Goal: Task Accomplishment & Management: Manage account settings

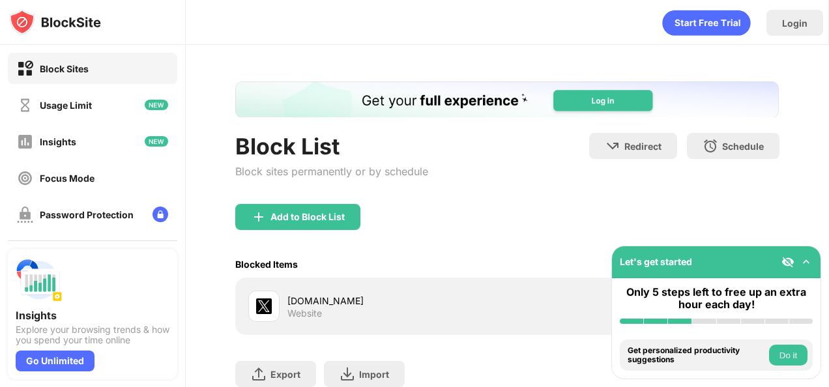
scroll to position [95, 0]
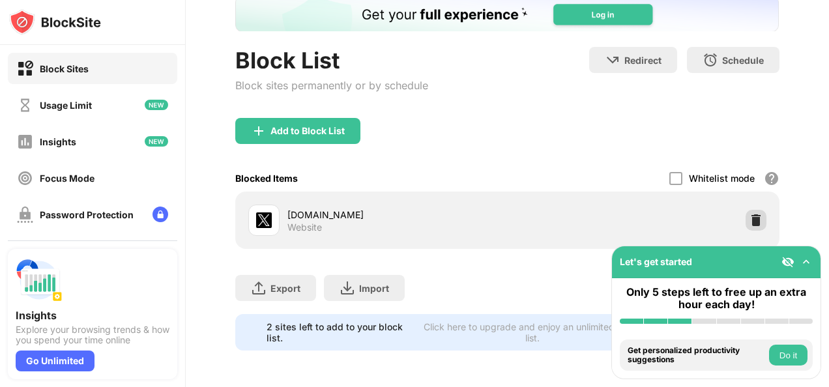
click at [749, 214] on img at bounding box center [755, 220] width 13 height 13
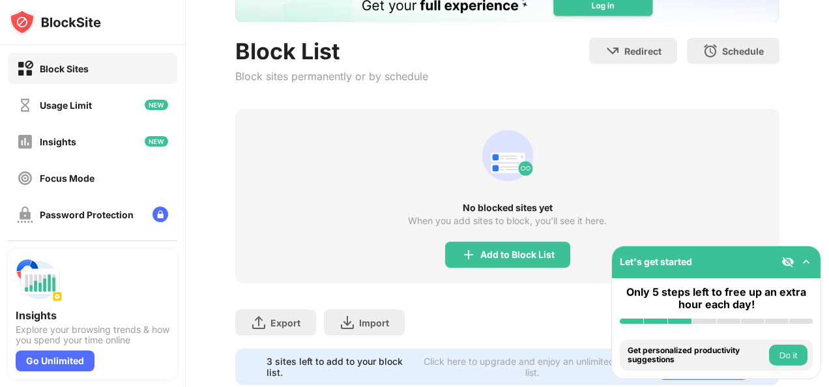
scroll to position [128, 0]
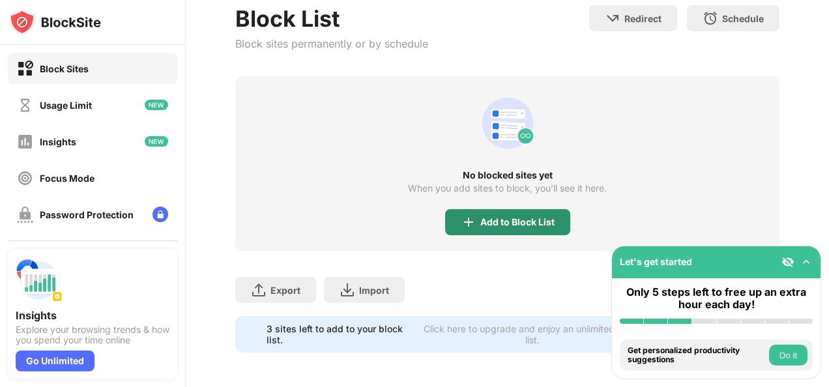
click at [485, 212] on div "Add to Block List" at bounding box center [507, 222] width 125 height 26
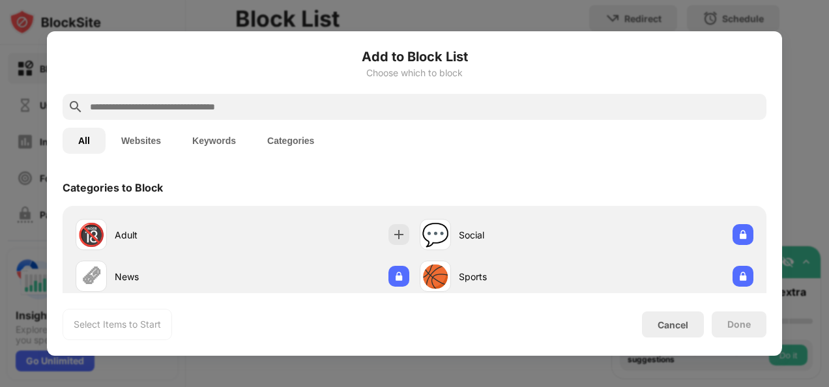
click at [447, 104] on input "text" at bounding box center [425, 107] width 672 height 16
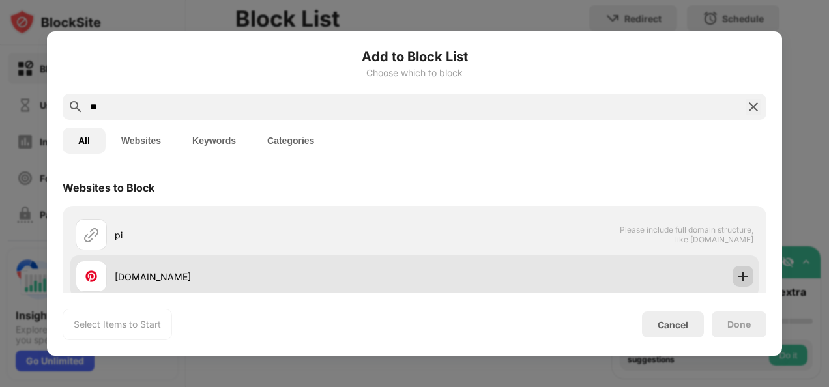
type input "**"
click at [736, 272] on img at bounding box center [742, 276] width 13 height 13
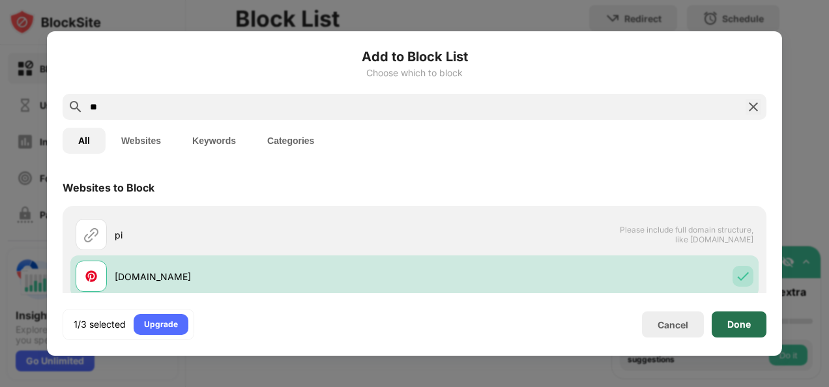
click at [729, 331] on div "Done" at bounding box center [739, 324] width 55 height 26
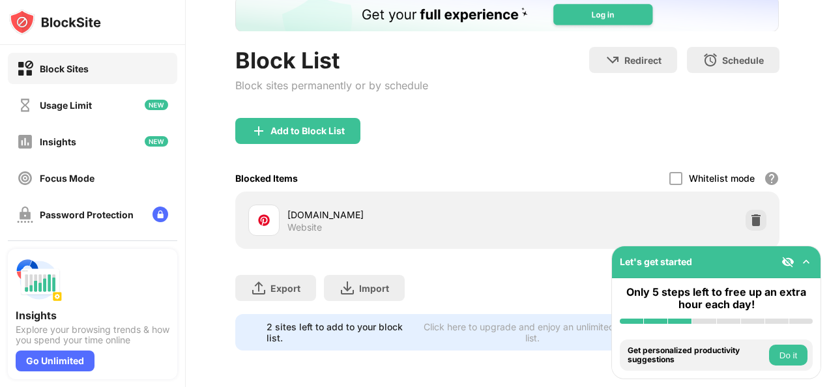
scroll to position [95, 0]
click at [309, 126] on div "Add to Block List" at bounding box center [307, 131] width 74 height 10
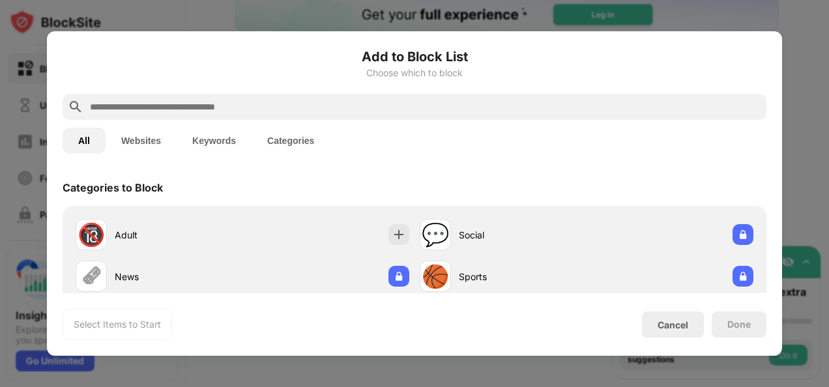
click at [308, 113] on input "text" at bounding box center [425, 107] width 672 height 16
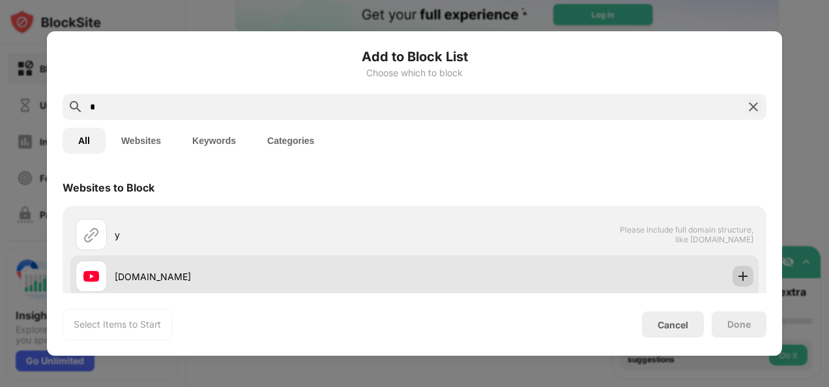
type input "*"
click at [736, 278] on img at bounding box center [742, 276] width 13 height 13
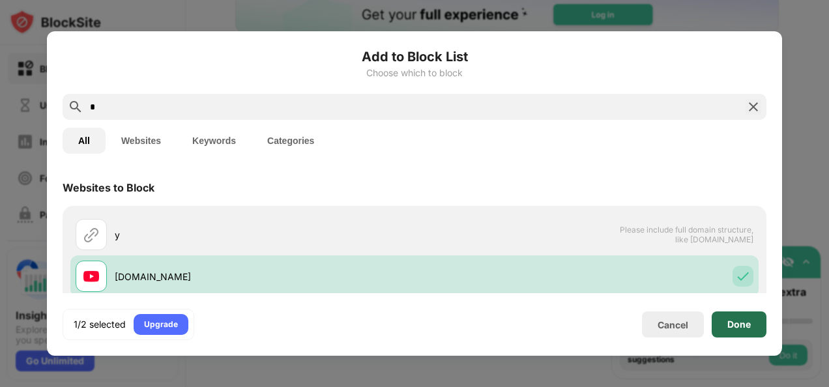
click at [739, 334] on div "Done" at bounding box center [739, 324] width 55 height 26
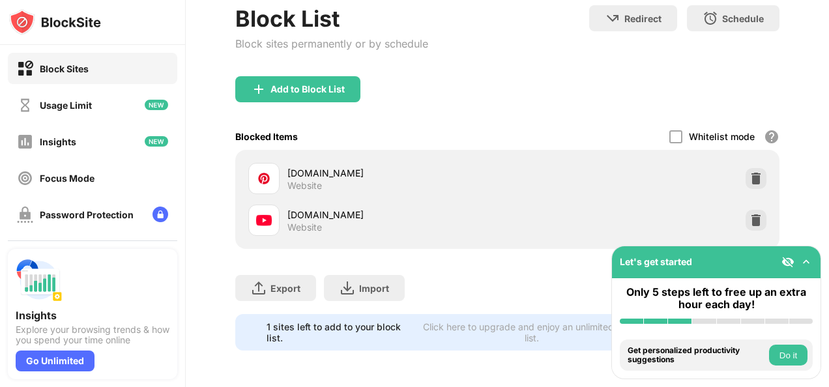
scroll to position [90, 0]
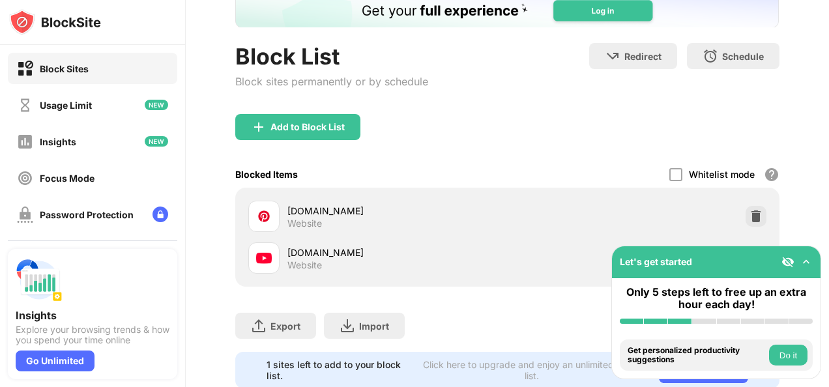
click at [336, 124] on div "Add to Block List" at bounding box center [307, 127] width 74 height 10
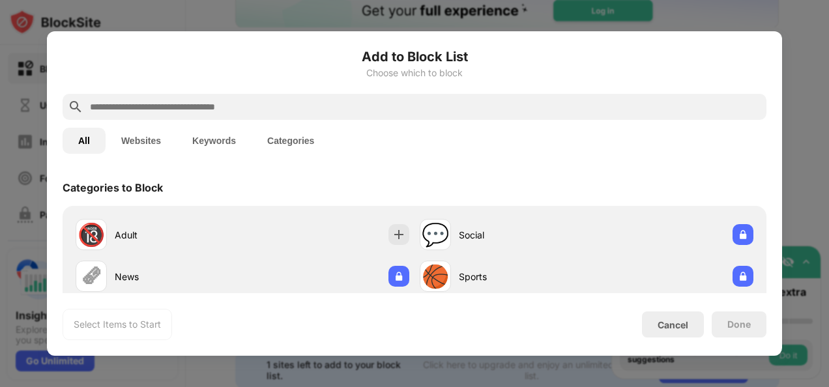
click at [447, 104] on input "text" at bounding box center [425, 107] width 672 height 16
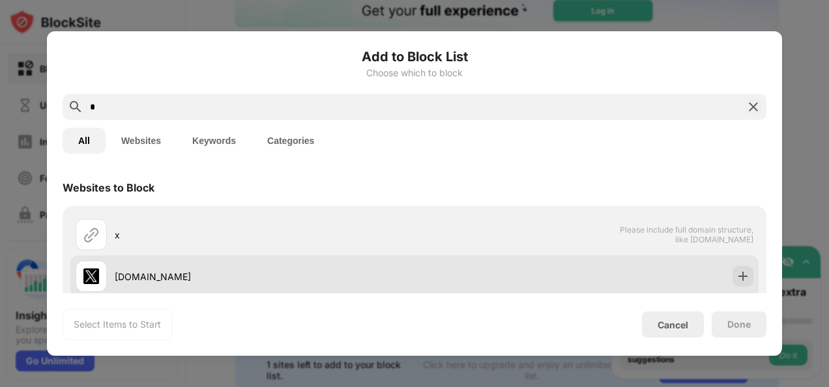
type input "*"
click at [736, 279] on img at bounding box center [742, 276] width 13 height 13
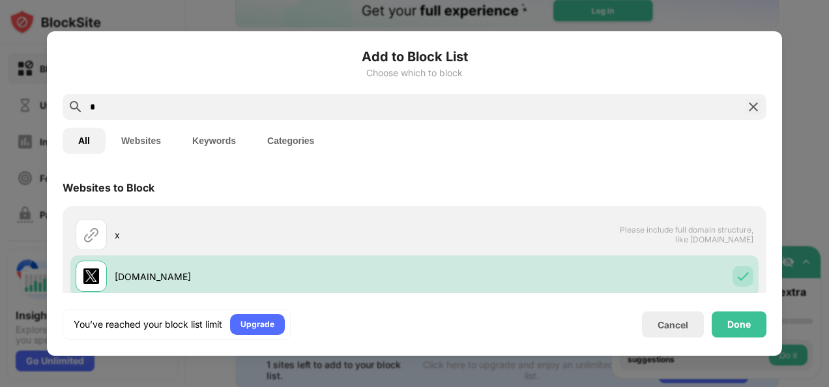
click at [740, 331] on div "Done" at bounding box center [739, 324] width 55 height 26
